Goal: Task Accomplishment & Management: Complete application form

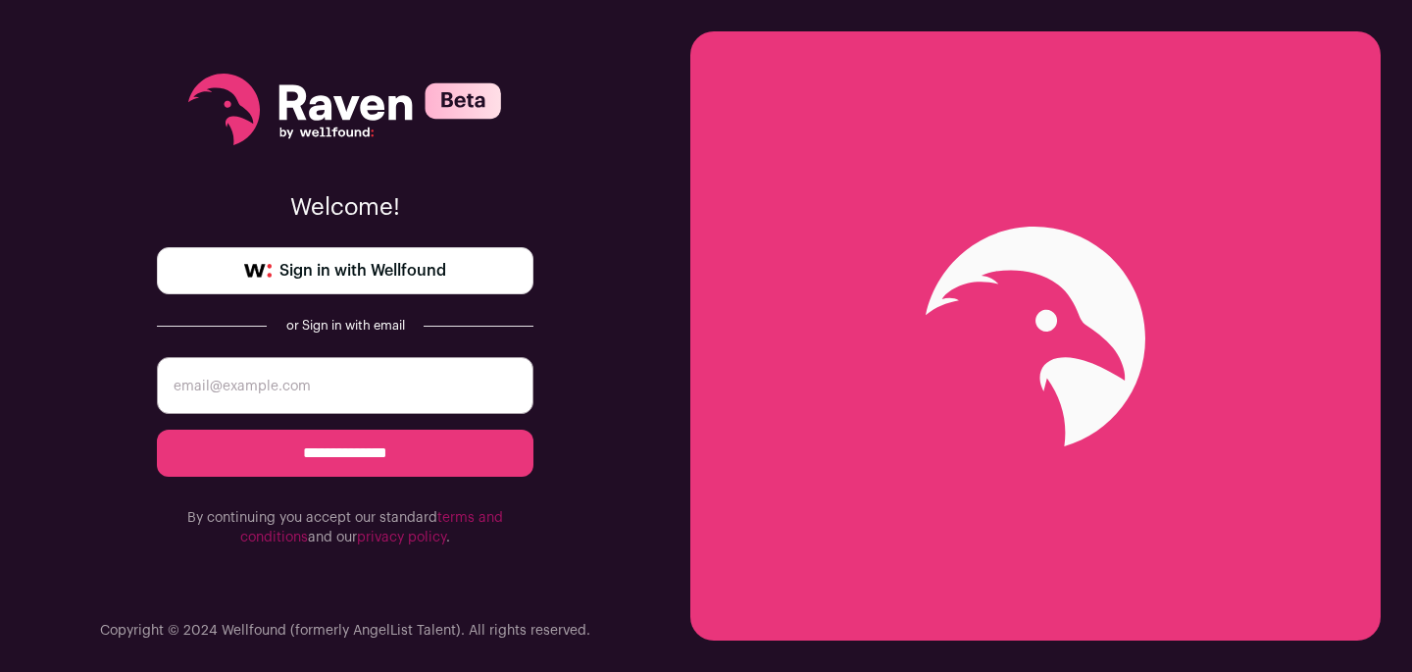
click at [365, 381] on input "email" at bounding box center [345, 385] width 376 height 57
type input "gabrieljosehatewa@gmail.com"
click at [333, 453] on input "**********" at bounding box center [345, 452] width 376 height 47
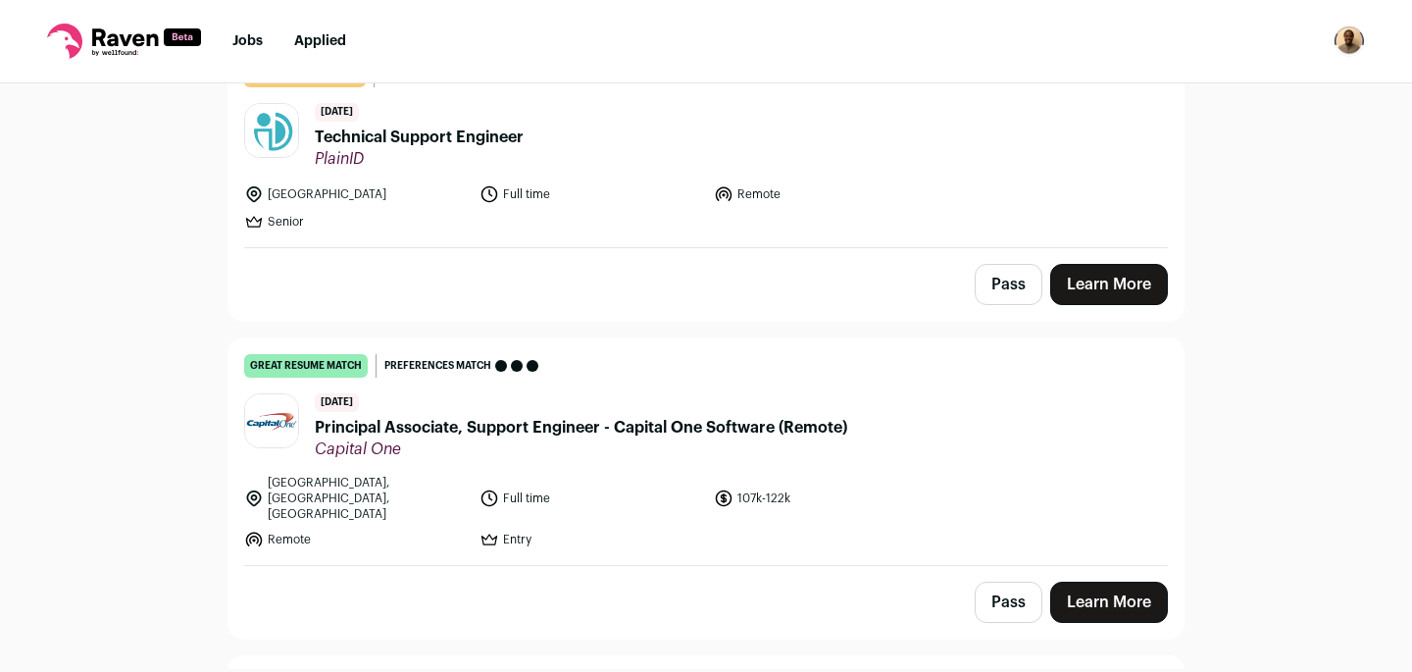
scroll to position [526, 0]
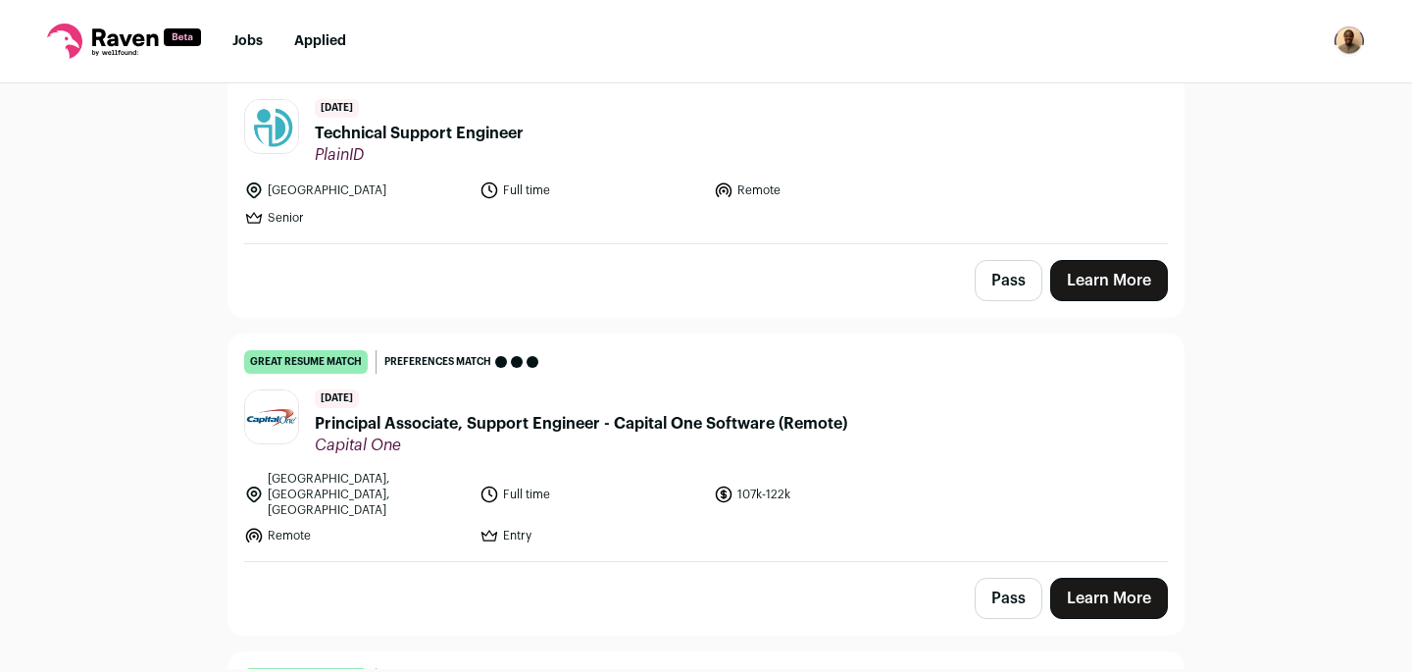
click at [678, 417] on span "Principal Associate, Support Engineer - Capital One Software (Remote)" at bounding box center [581, 424] width 532 height 24
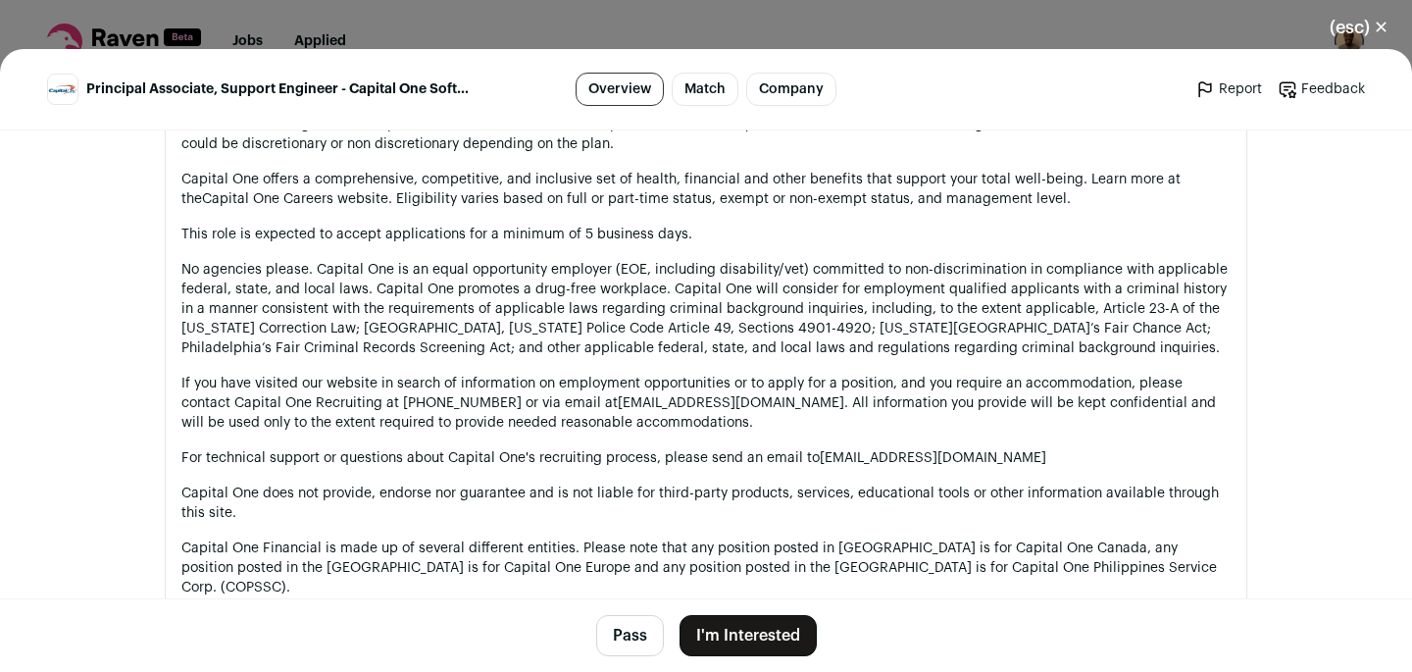
scroll to position [2280, 0]
click at [732, 628] on button "I'm Interested" at bounding box center [747, 635] width 137 height 41
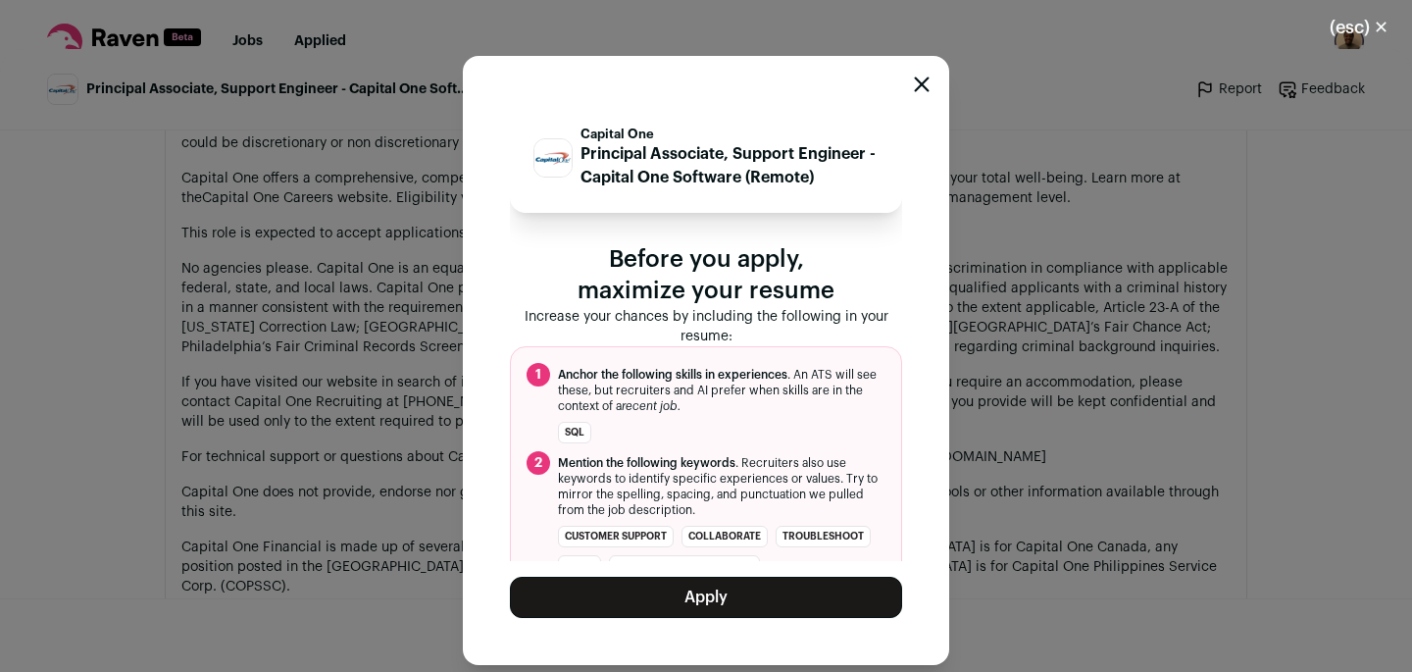
click at [715, 597] on button "Apply" at bounding box center [706, 596] width 392 height 41
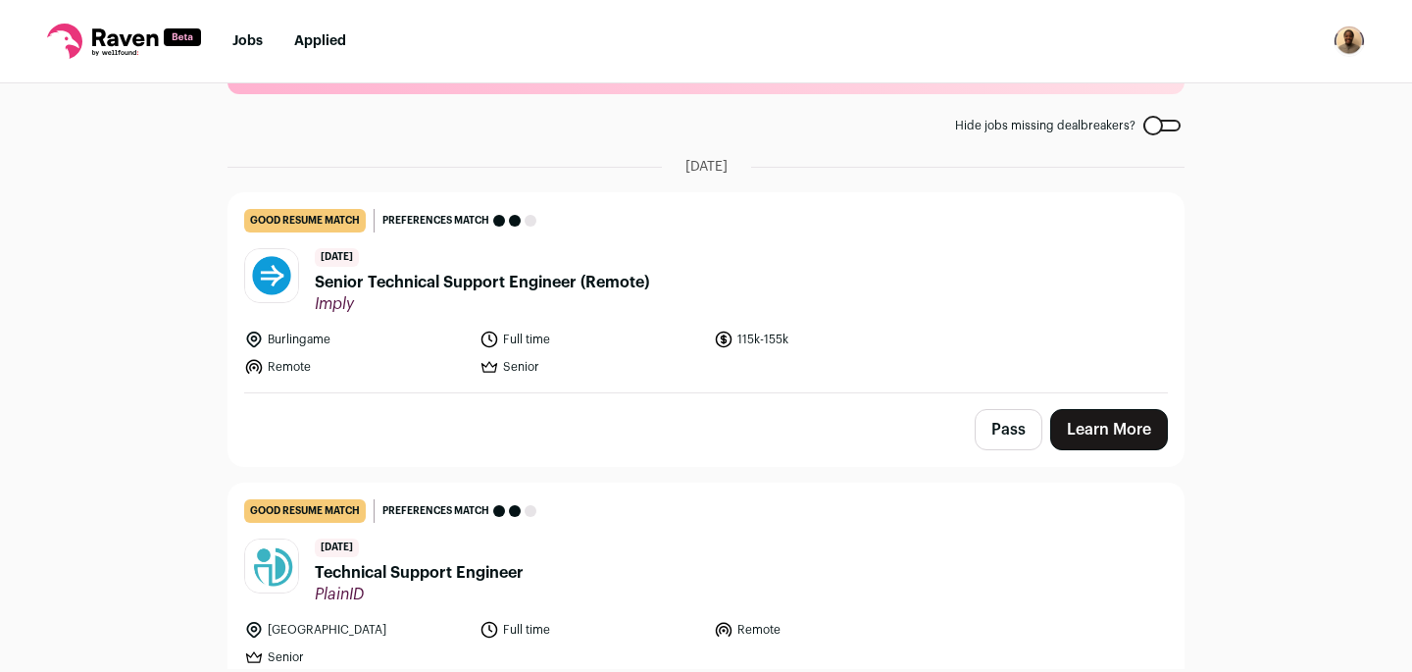
scroll to position [0, 0]
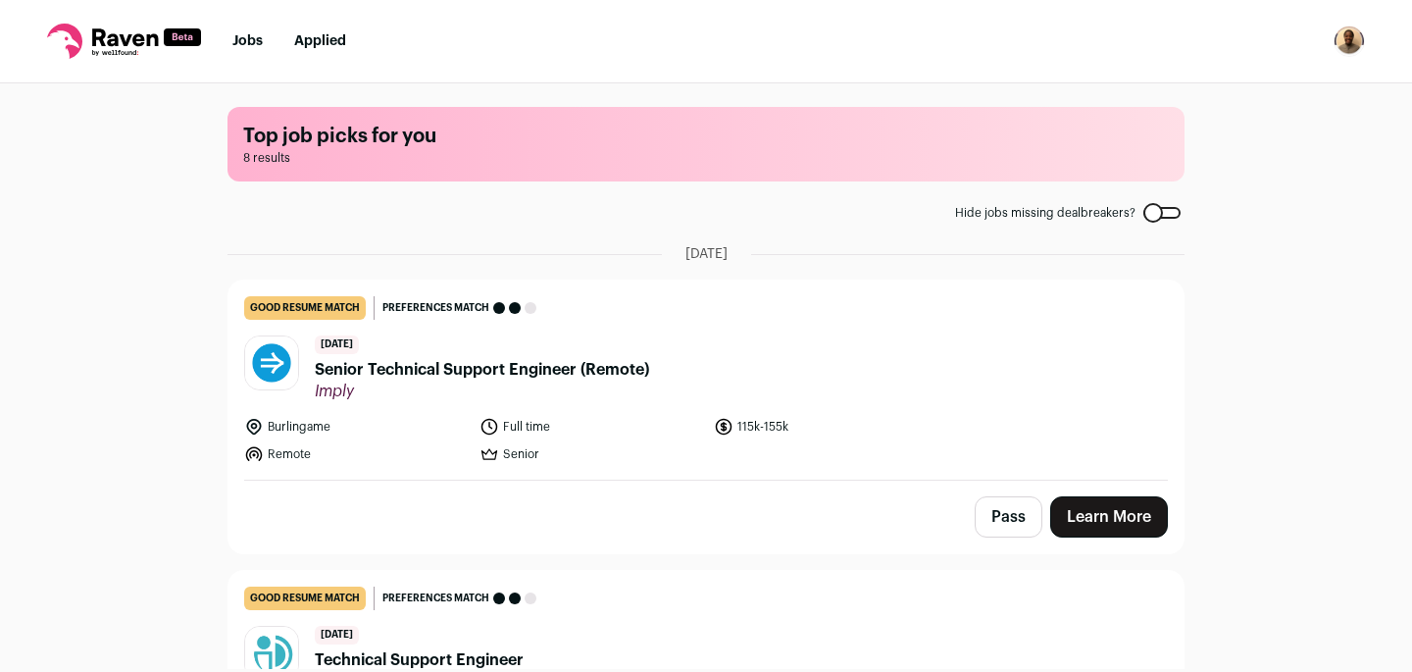
click at [1084, 524] on link "Learn More" at bounding box center [1109, 516] width 118 height 41
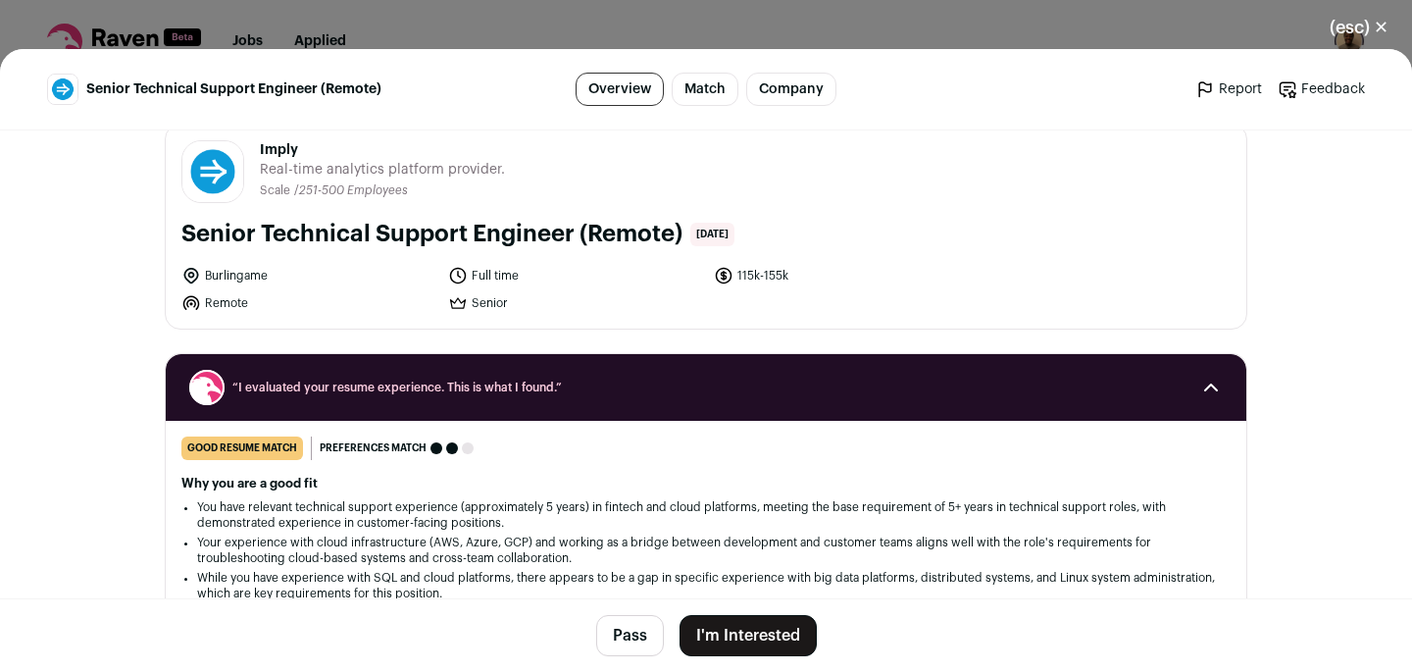
scroll to position [238, 0]
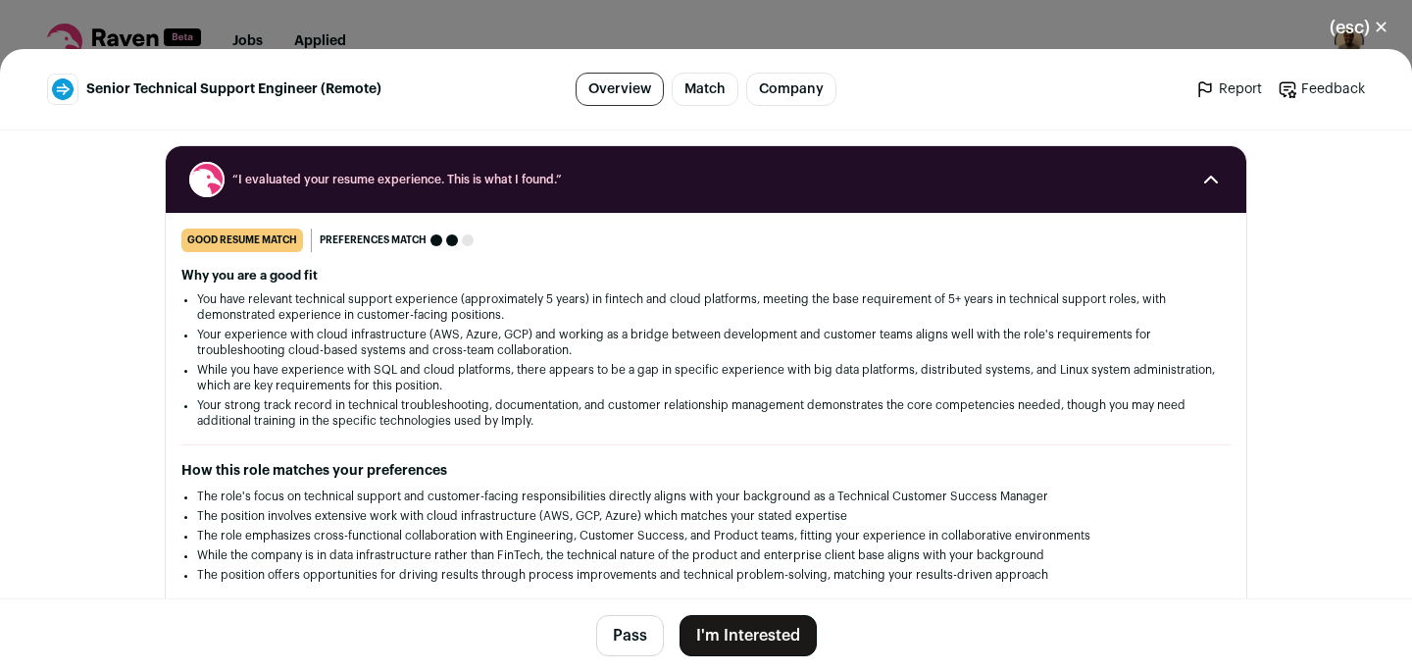
click at [720, 632] on button "I'm Interested" at bounding box center [747, 635] width 137 height 41
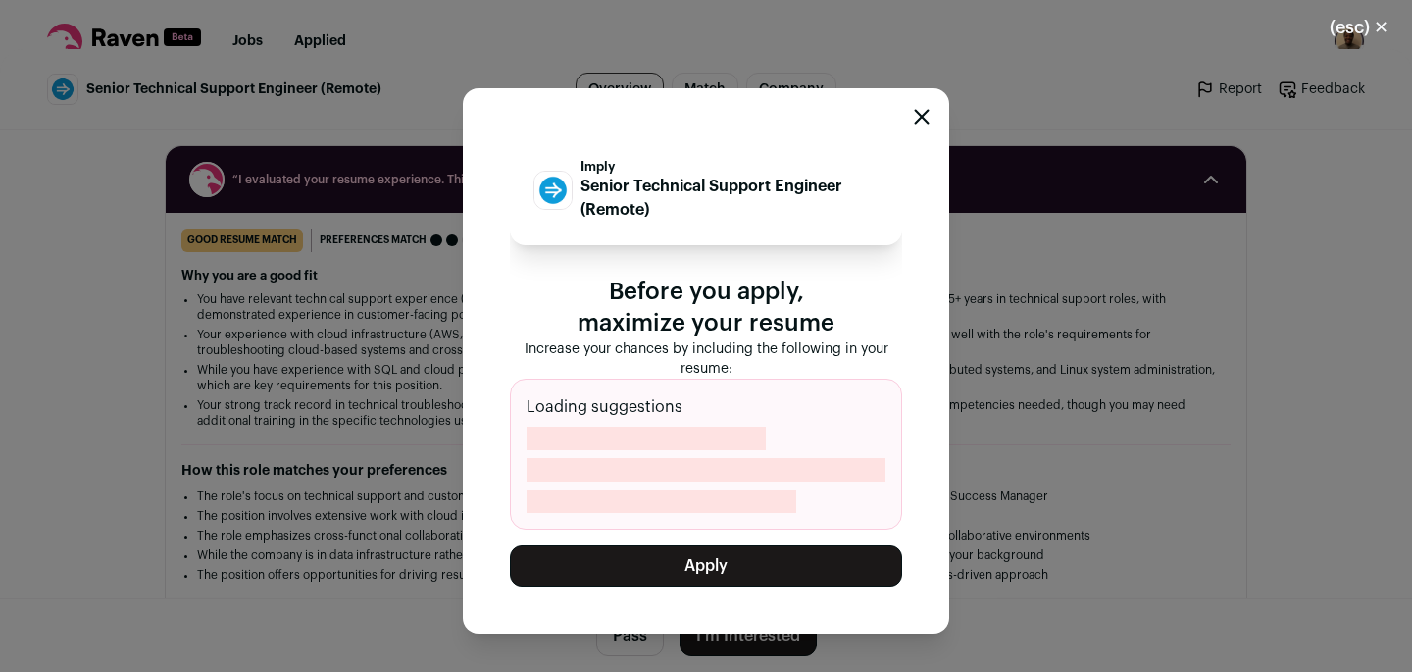
click at [731, 575] on button "Apply" at bounding box center [706, 565] width 392 height 41
